Goal: Transaction & Acquisition: Purchase product/service

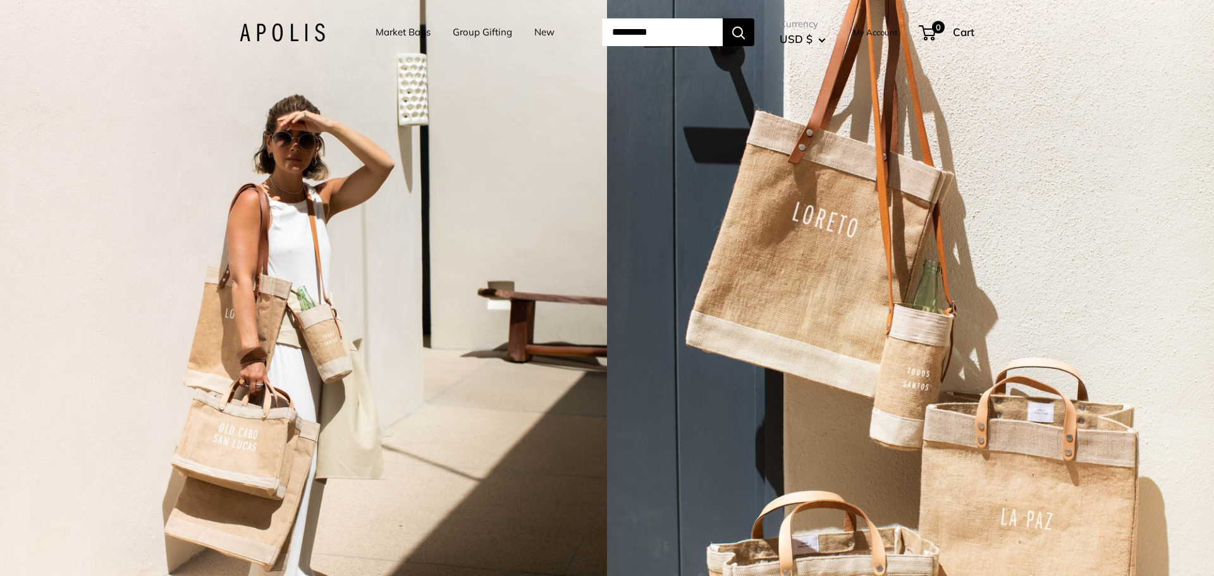
click at [471, 27] on link "Group Gifting" at bounding box center [482, 32] width 59 height 18
click at [393, 28] on link "Market Bags" at bounding box center [402, 32] width 55 height 18
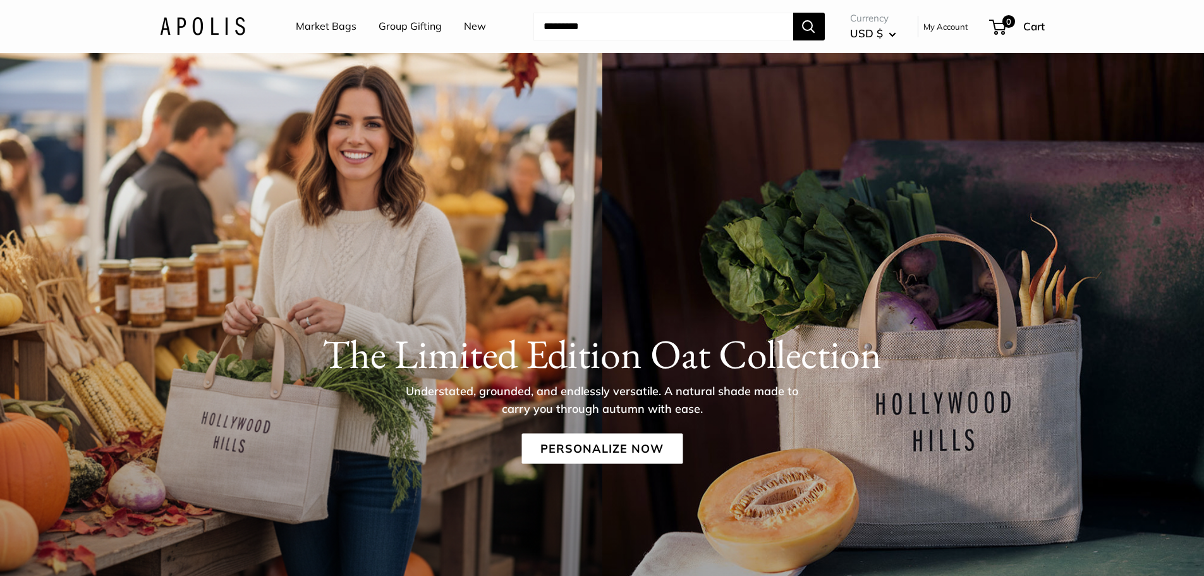
click at [343, 30] on link "Market Bags" at bounding box center [326, 26] width 61 height 19
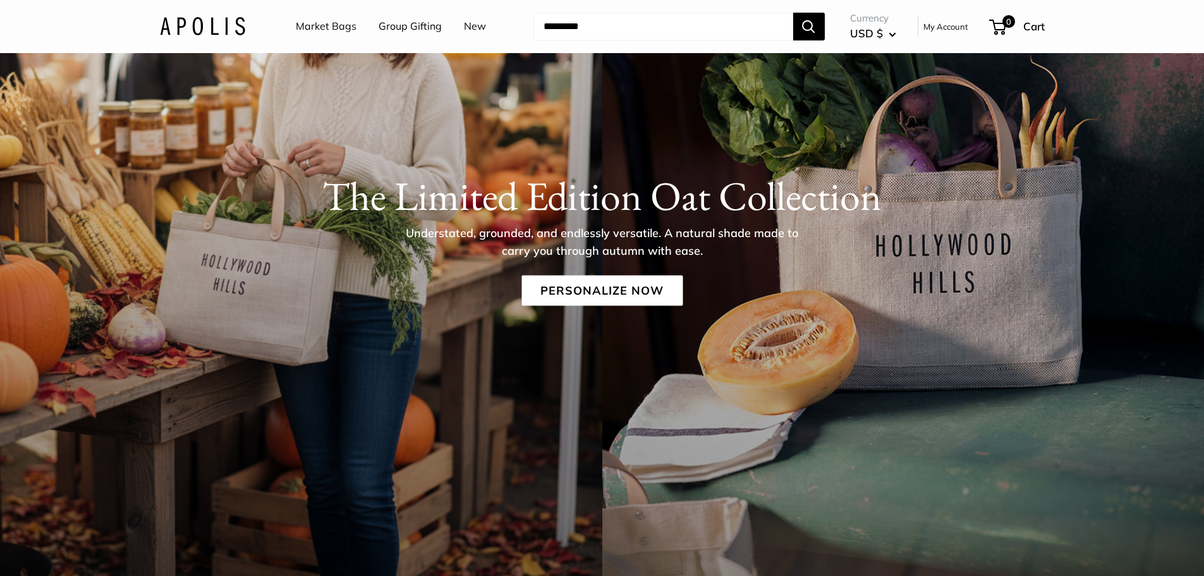
scroll to position [316, 0]
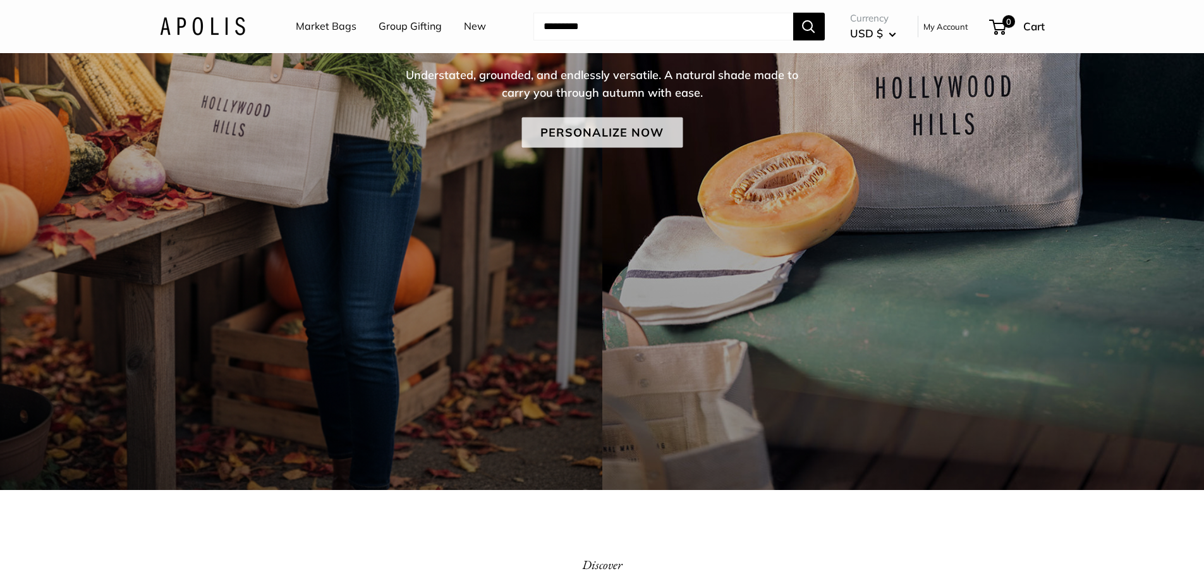
click at [595, 135] on link "Personalize Now" at bounding box center [601, 132] width 161 height 30
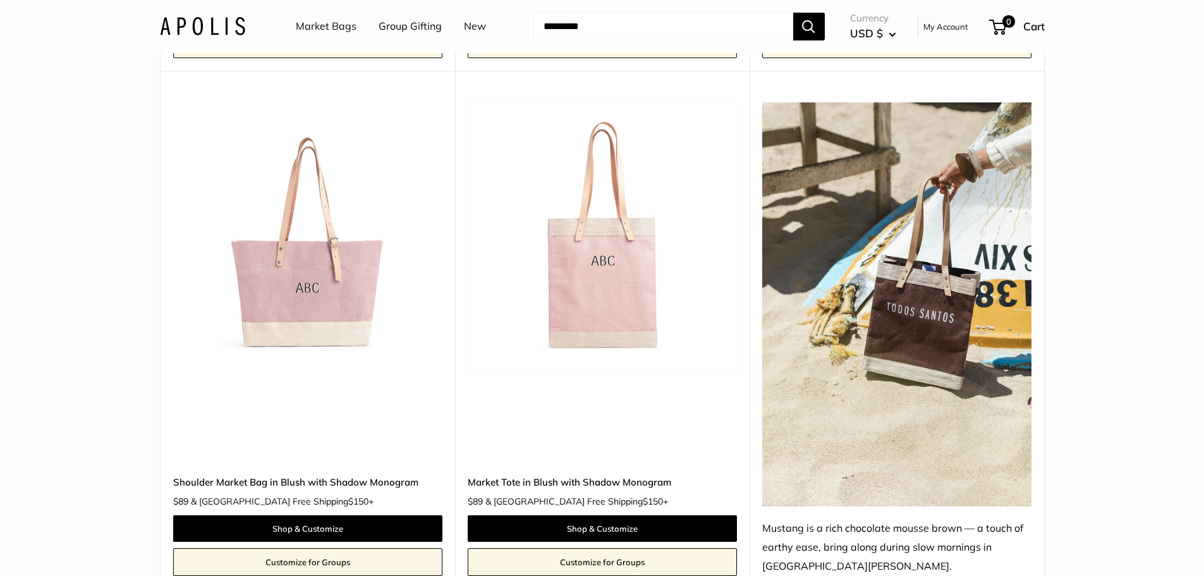
scroll to position [6194, 0]
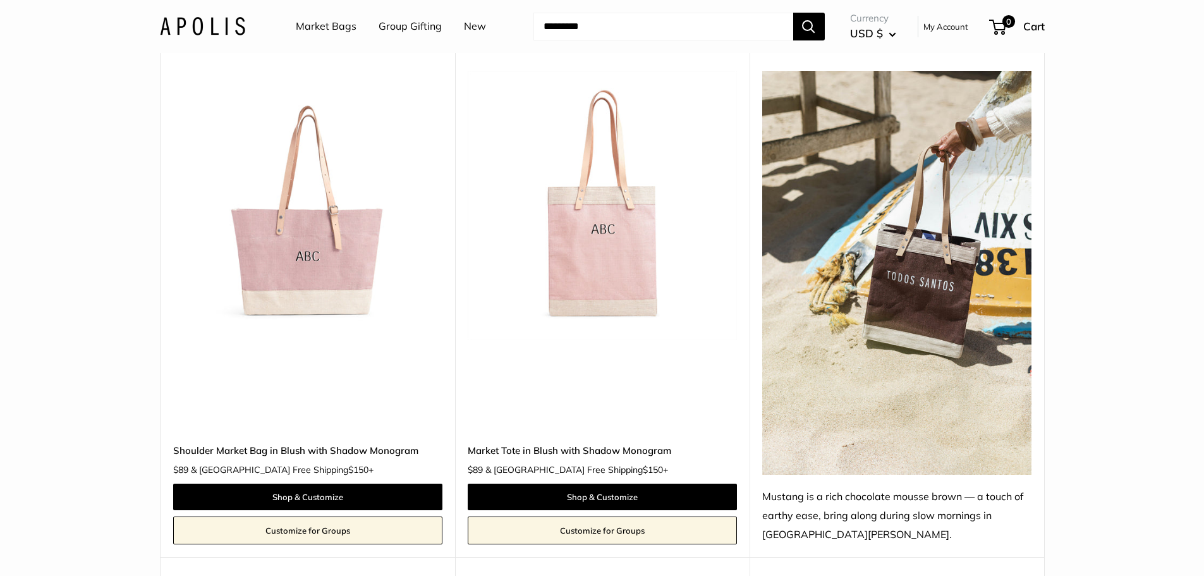
click at [0, 0] on img at bounding box center [0, 0] width 0 height 0
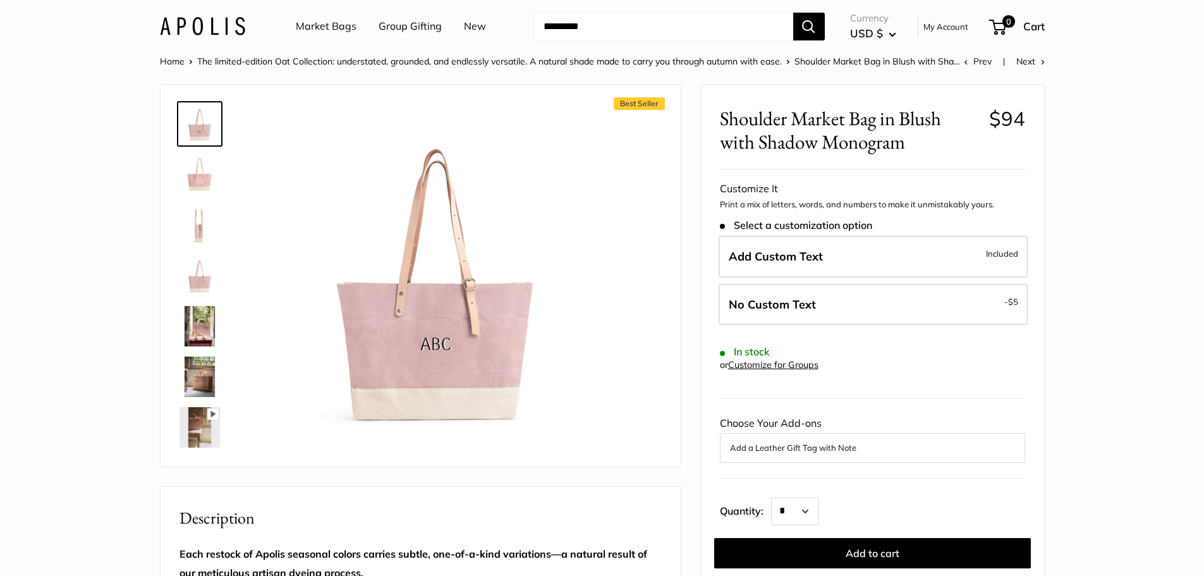
click at [202, 327] on img at bounding box center [199, 326] width 40 height 40
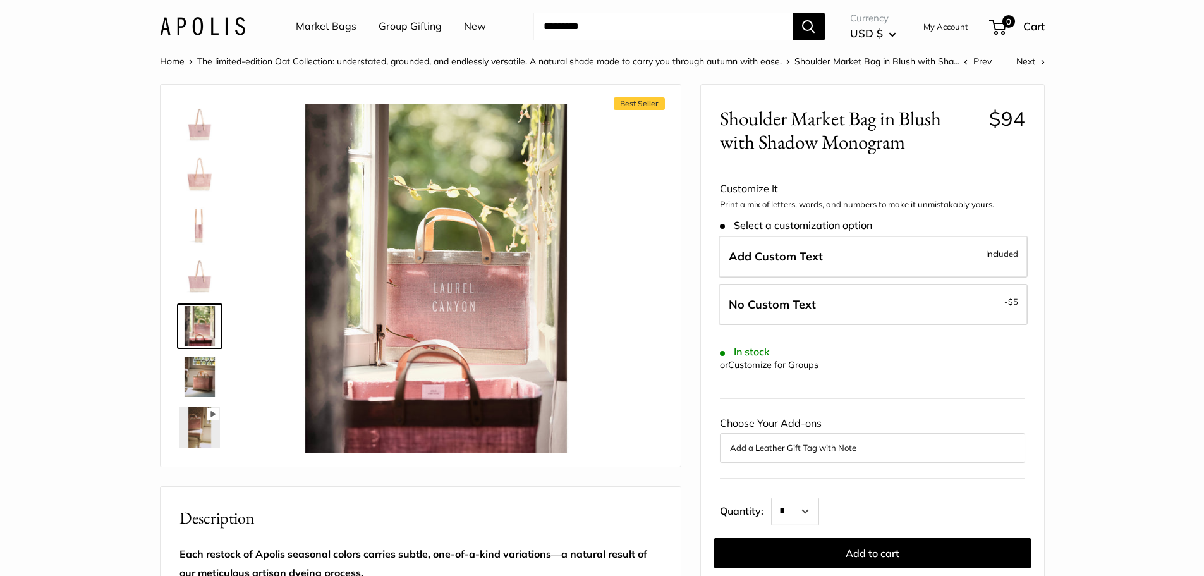
click at [204, 294] on img at bounding box center [199, 275] width 40 height 40
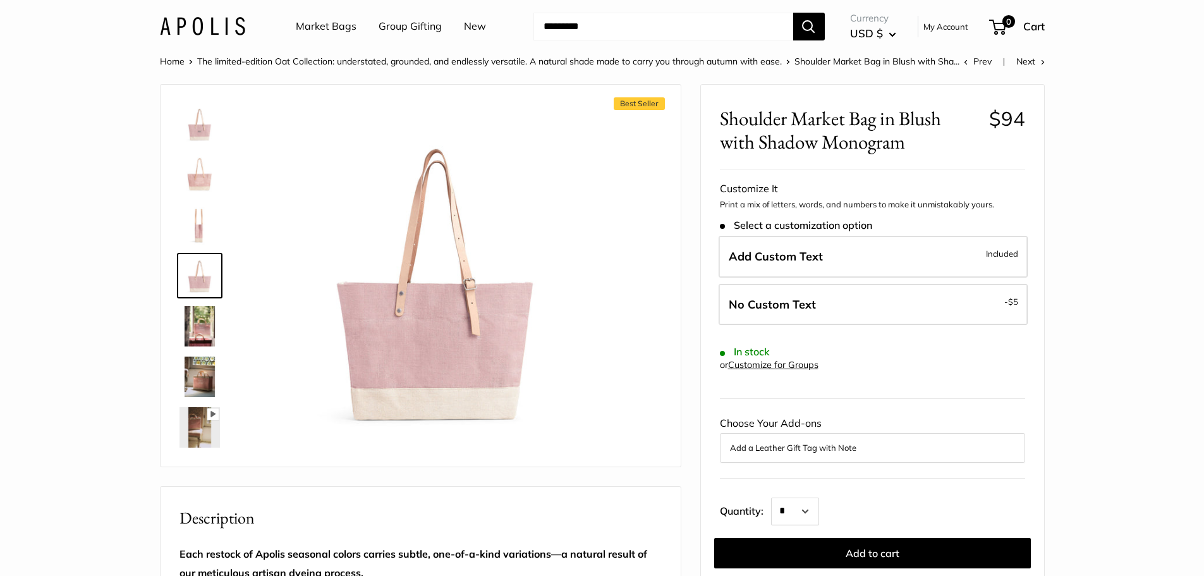
click at [198, 230] on img at bounding box center [199, 225] width 40 height 40
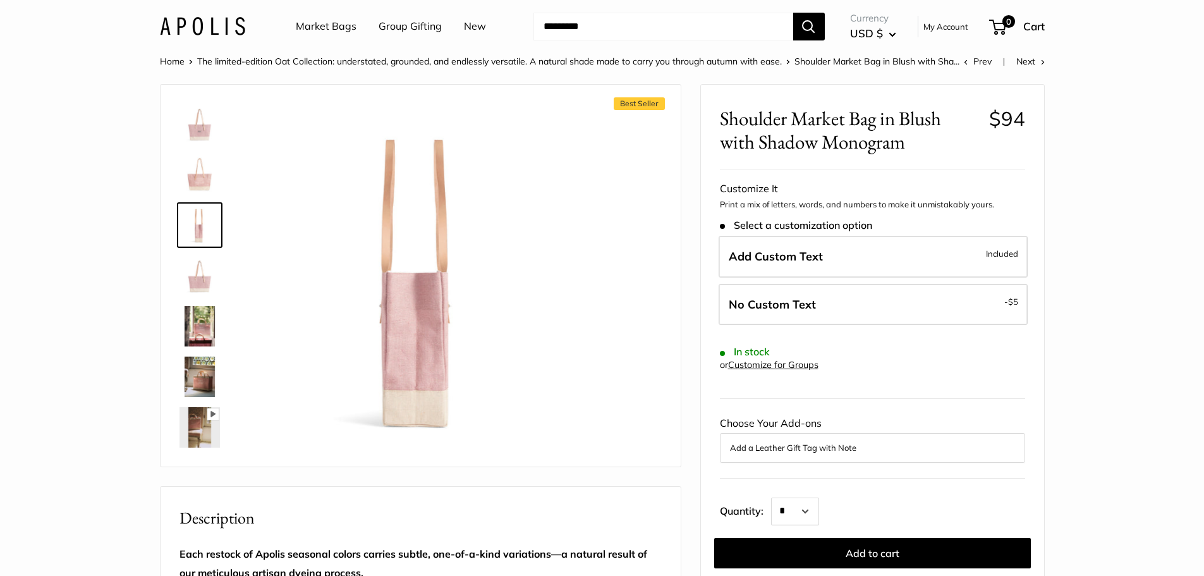
click at [195, 192] on img at bounding box center [199, 174] width 40 height 40
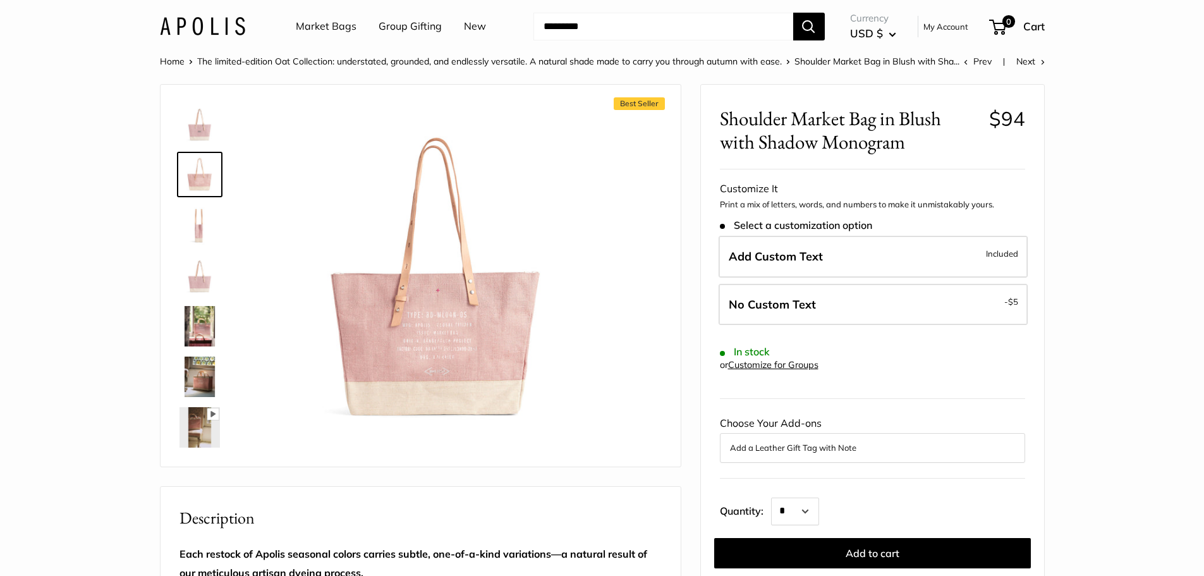
click at [204, 377] on img at bounding box center [199, 376] width 40 height 40
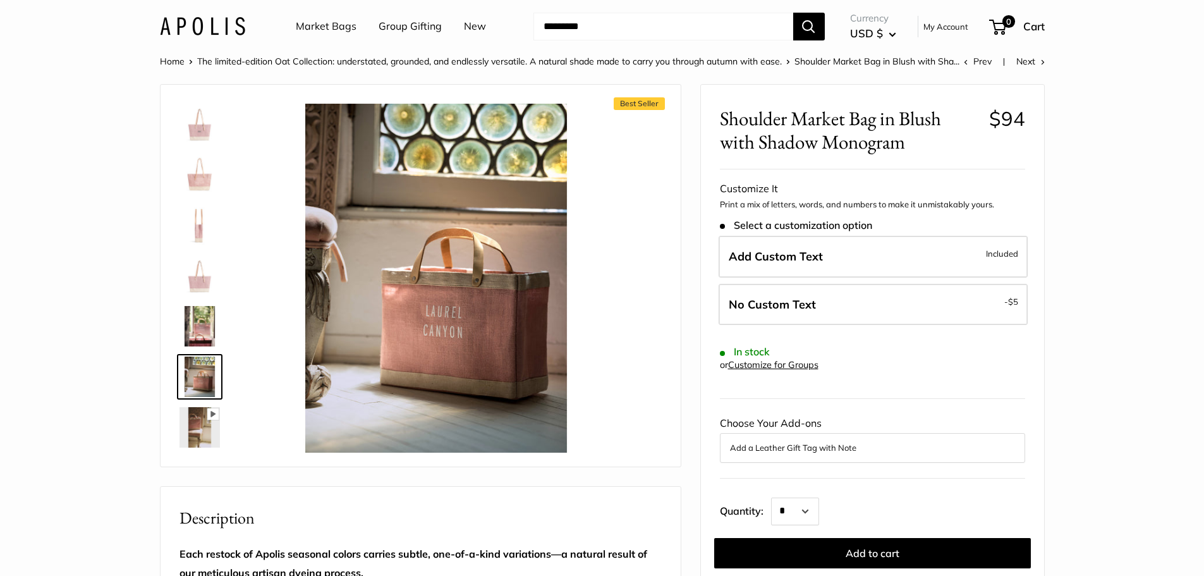
click at [207, 435] on img at bounding box center [199, 427] width 40 height 40
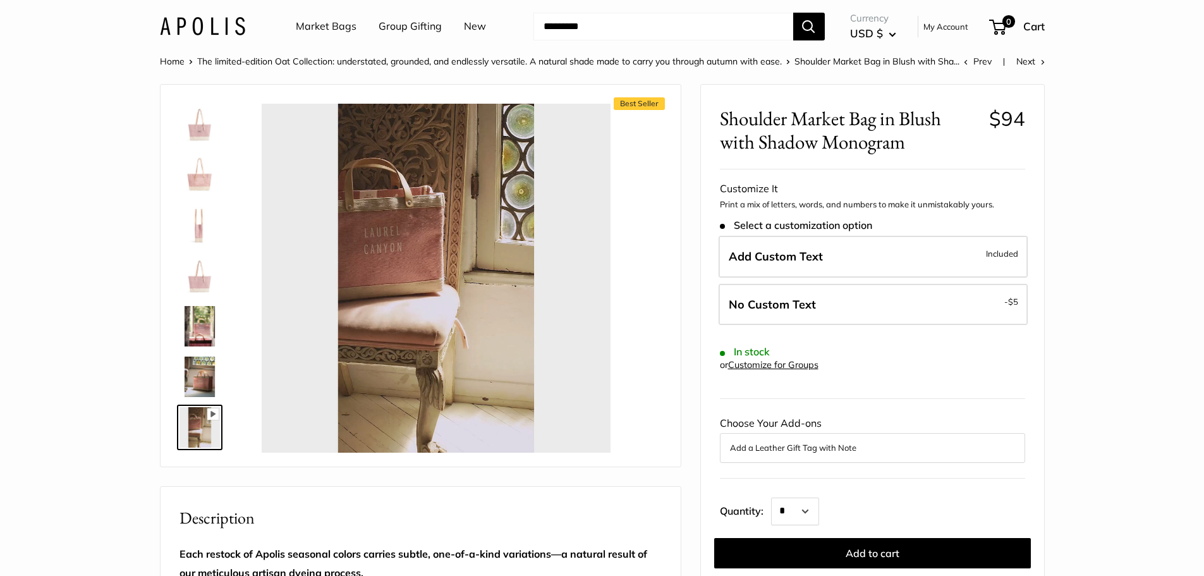
type input "*"
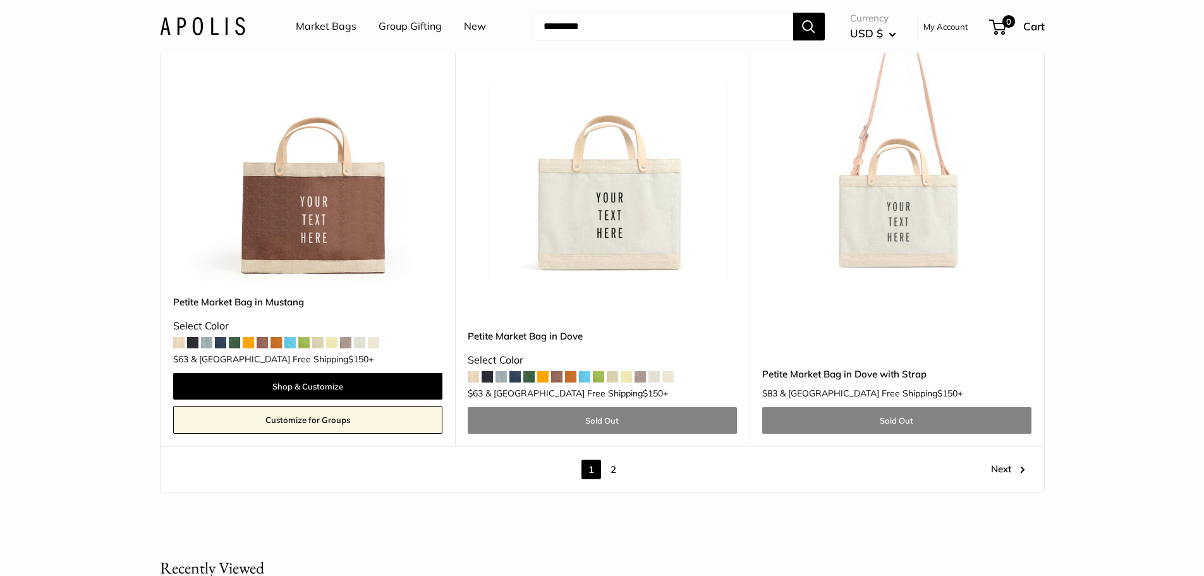
scroll to position [7268, 0]
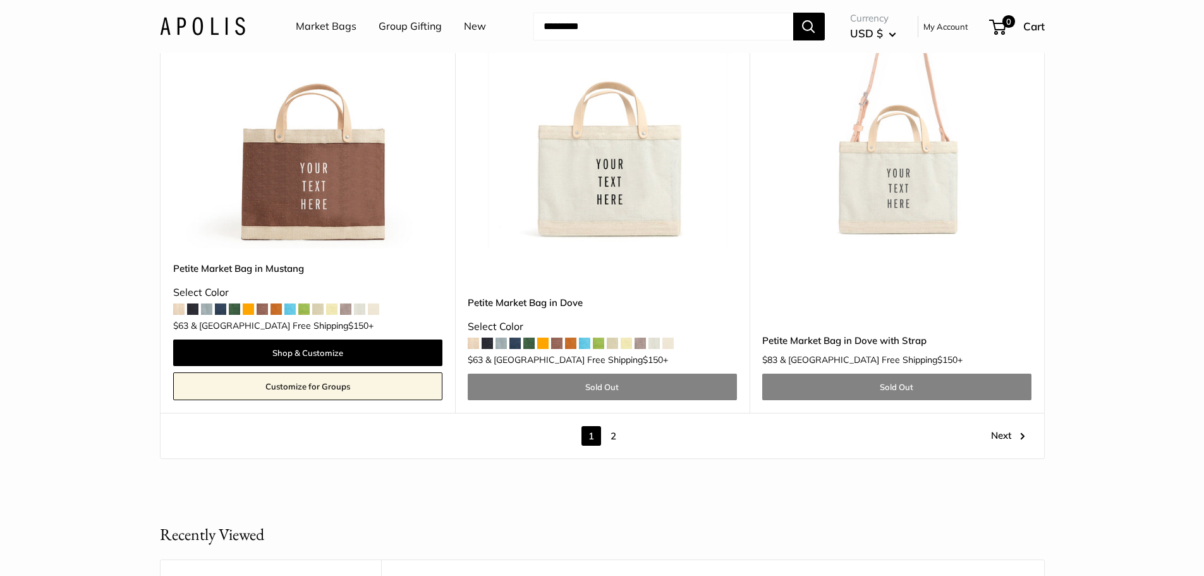
click at [618, 426] on link "2" at bounding box center [614, 436] width 20 height 20
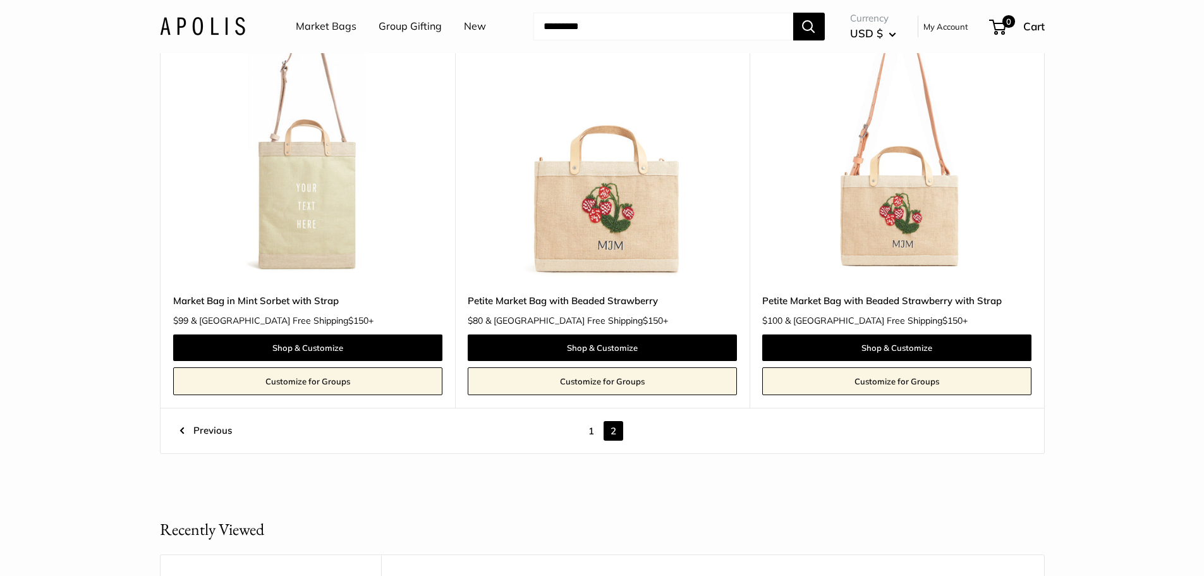
scroll to position [4566, 0]
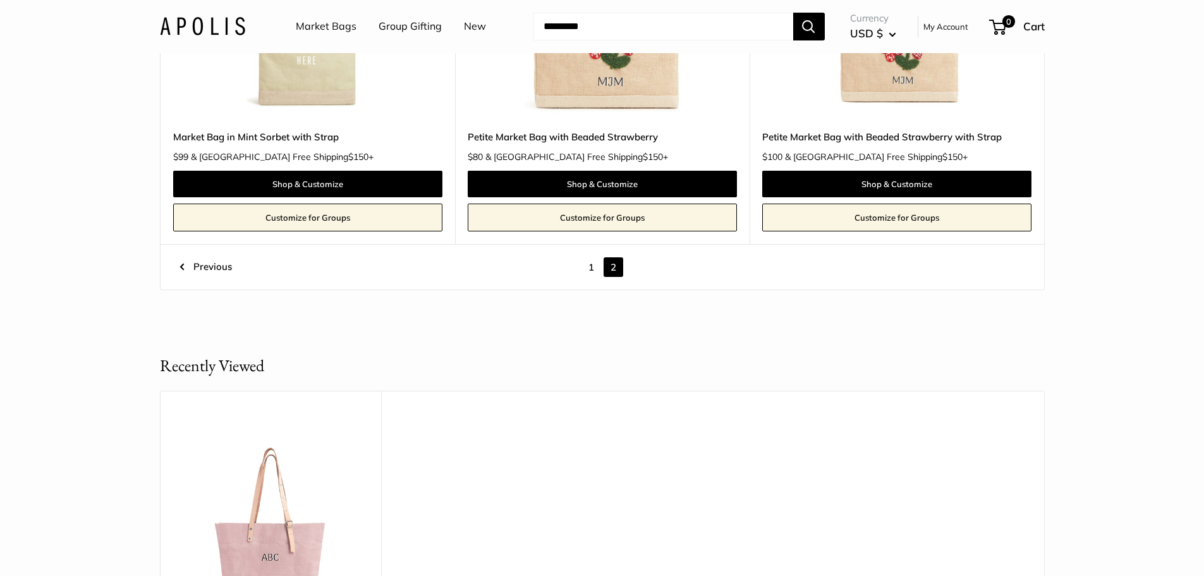
click at [592, 265] on link "1" at bounding box center [591, 267] width 20 height 20
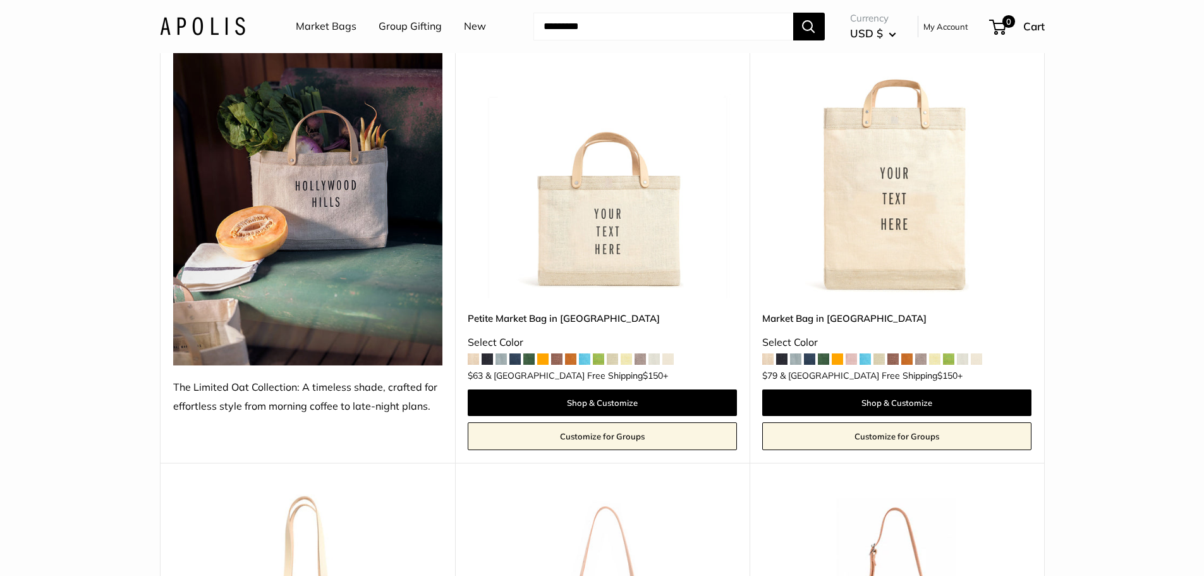
scroll to position [205, 0]
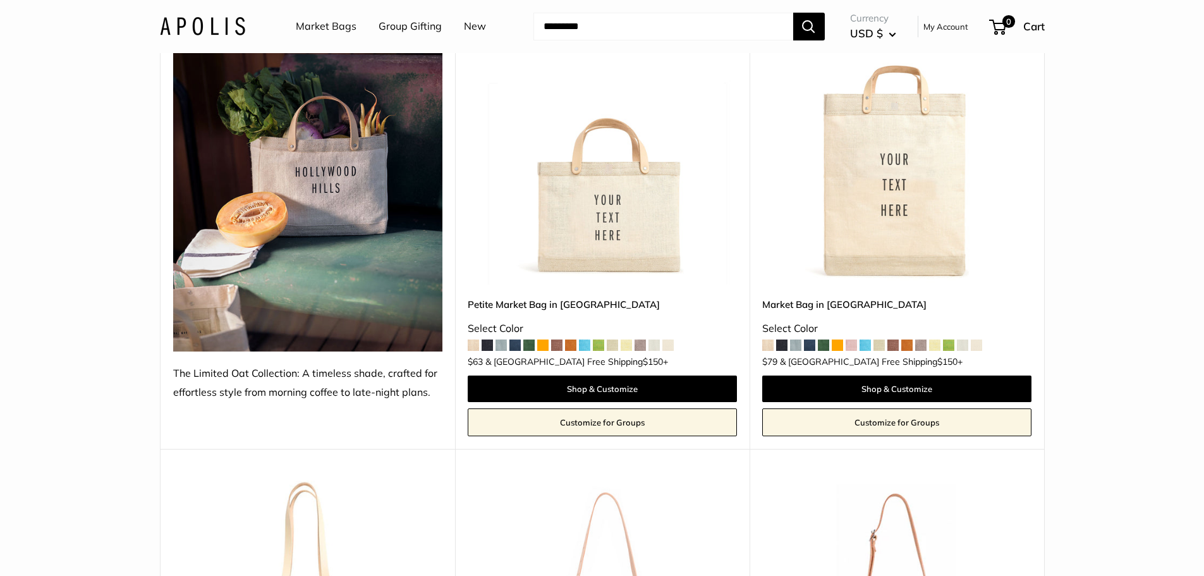
click at [0, 0] on img at bounding box center [0, 0] width 0 height 0
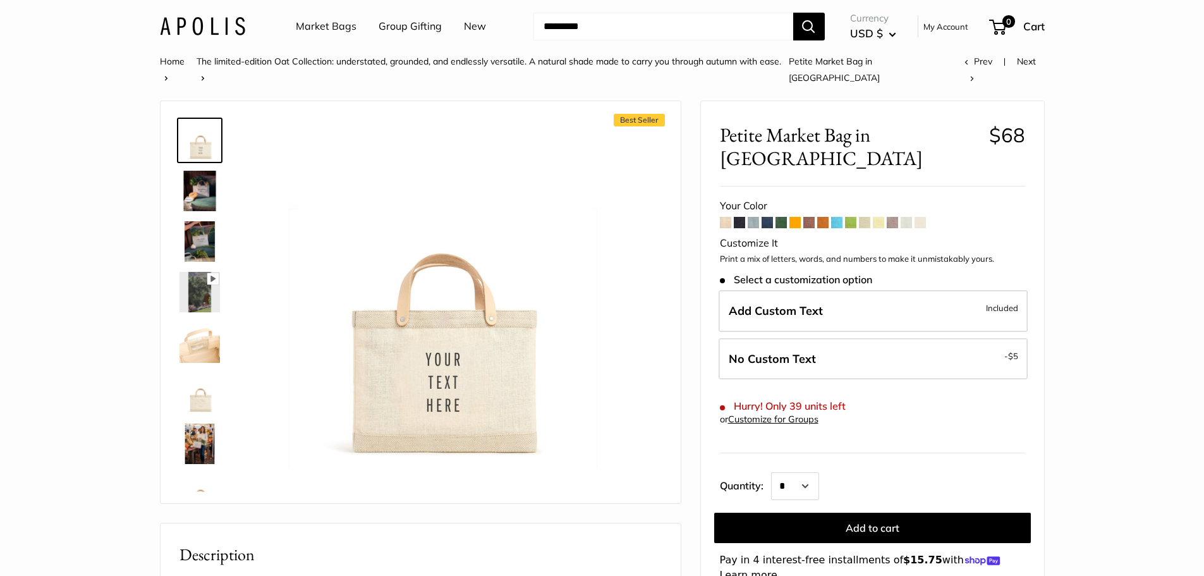
click at [205, 171] on img at bounding box center [199, 191] width 40 height 40
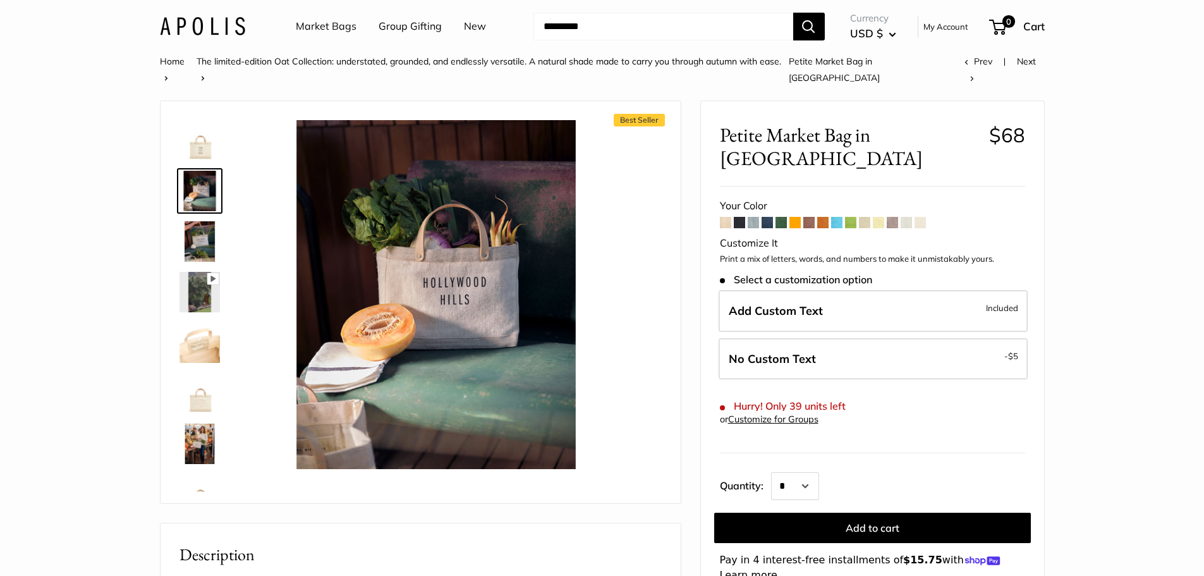
click at [203, 221] on img at bounding box center [199, 241] width 40 height 40
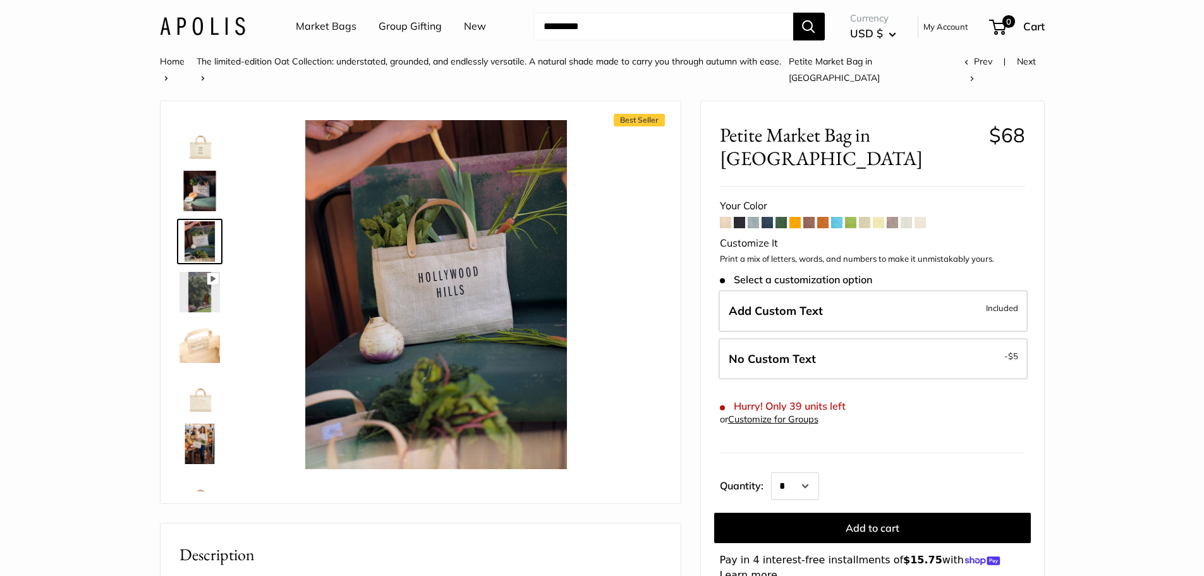
click at [201, 339] on img at bounding box center [199, 342] width 40 height 40
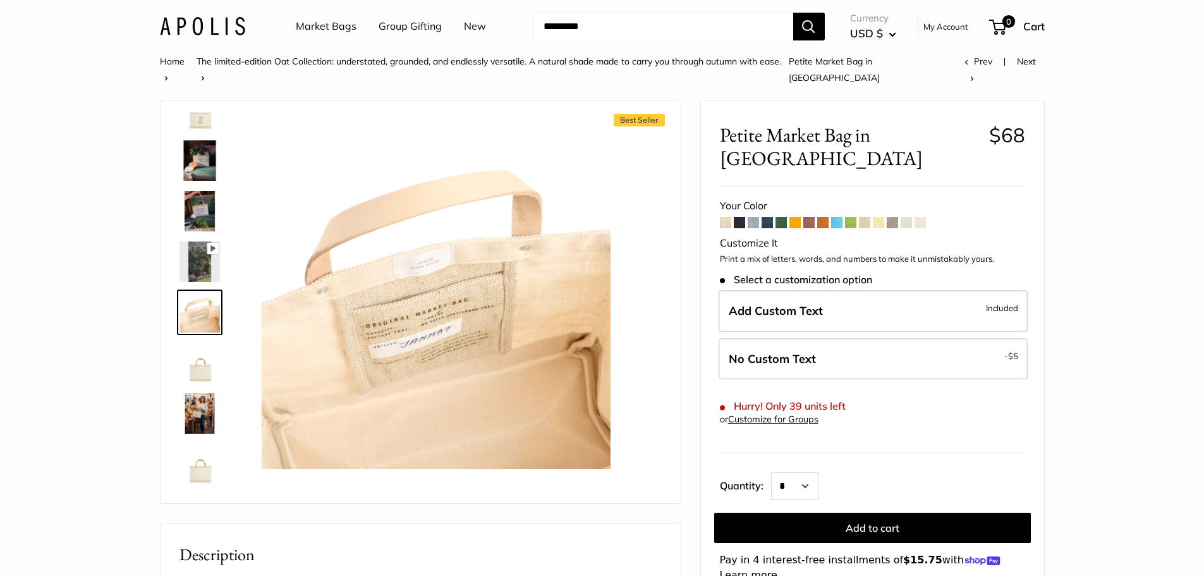
click at [205, 398] on img at bounding box center [199, 413] width 40 height 40
